Goal: Use online tool/utility

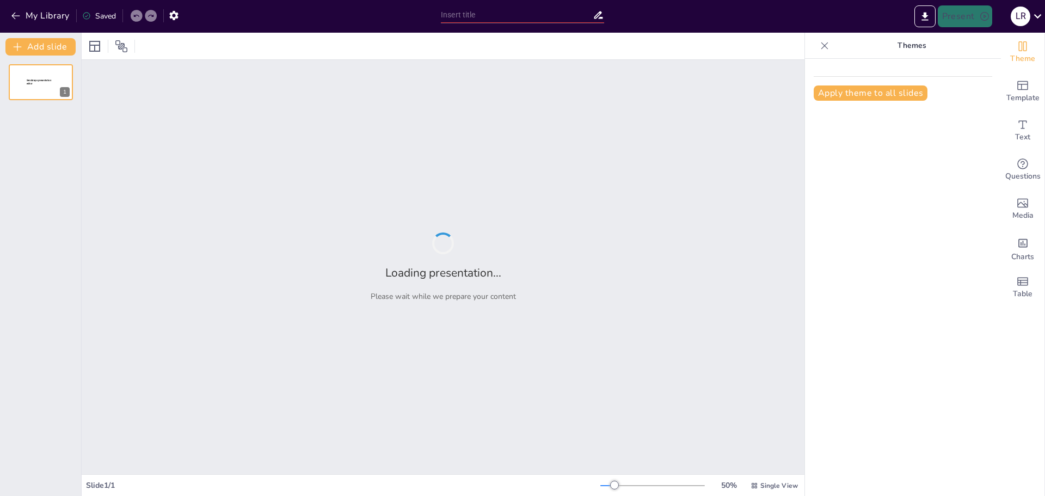
type input "Can and Can't"
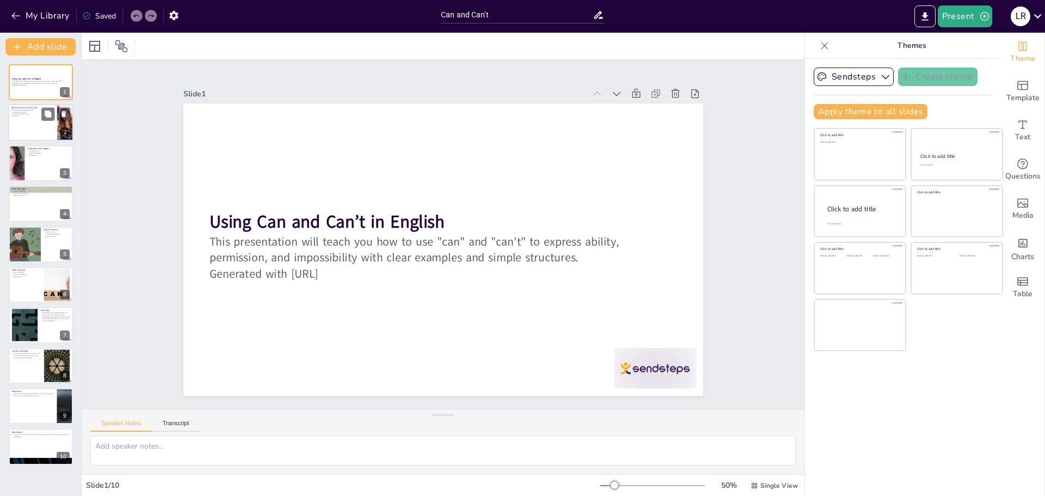
click at [13, 127] on div at bounding box center [40, 123] width 65 height 37
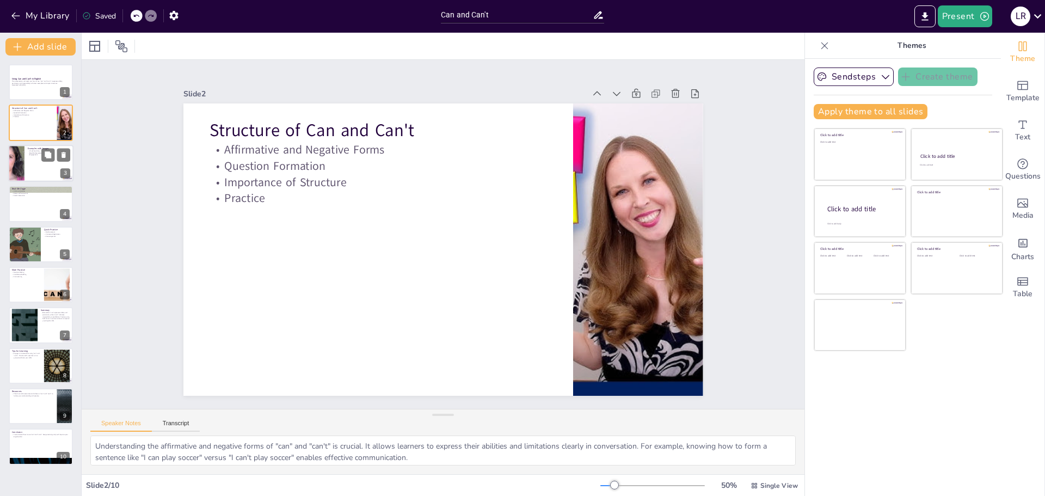
click at [10, 164] on div at bounding box center [16, 163] width 65 height 37
type textarea "Incorporating images with sentences helps visual learners grasp concepts more e…"
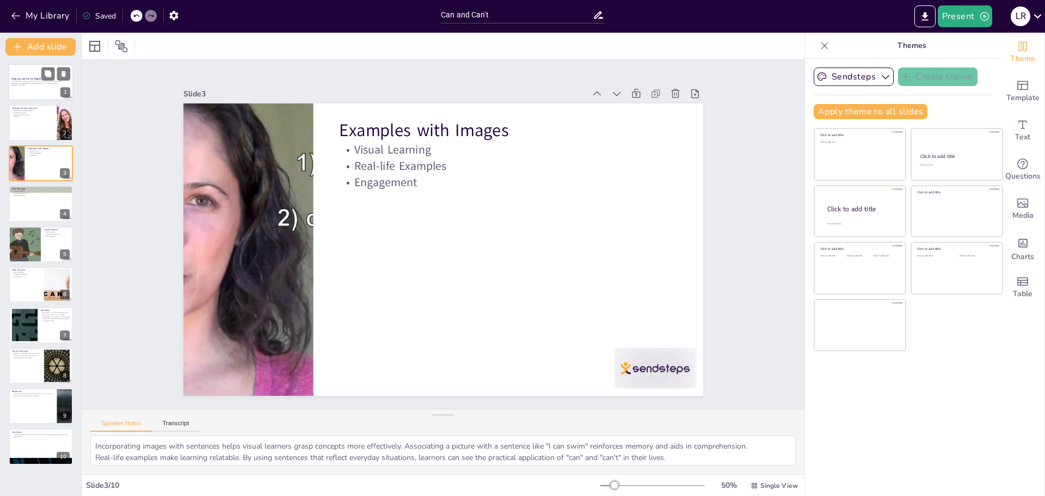
click at [29, 83] on p "This presentation will teach you how to use "can" and "can't" to express abilit…" at bounding box center [40, 82] width 59 height 4
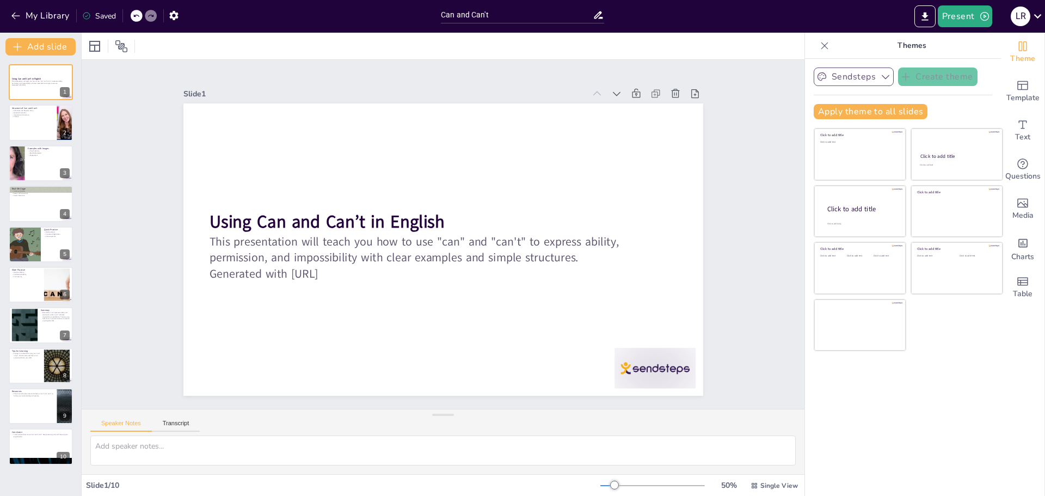
click at [868, 81] on button "Sendsteps" at bounding box center [854, 77] width 80 height 19
click at [1022, 97] on span "Template" at bounding box center [1023, 98] width 33 height 12
